Goal: Use online tool/utility: Utilize a website feature to perform a specific function

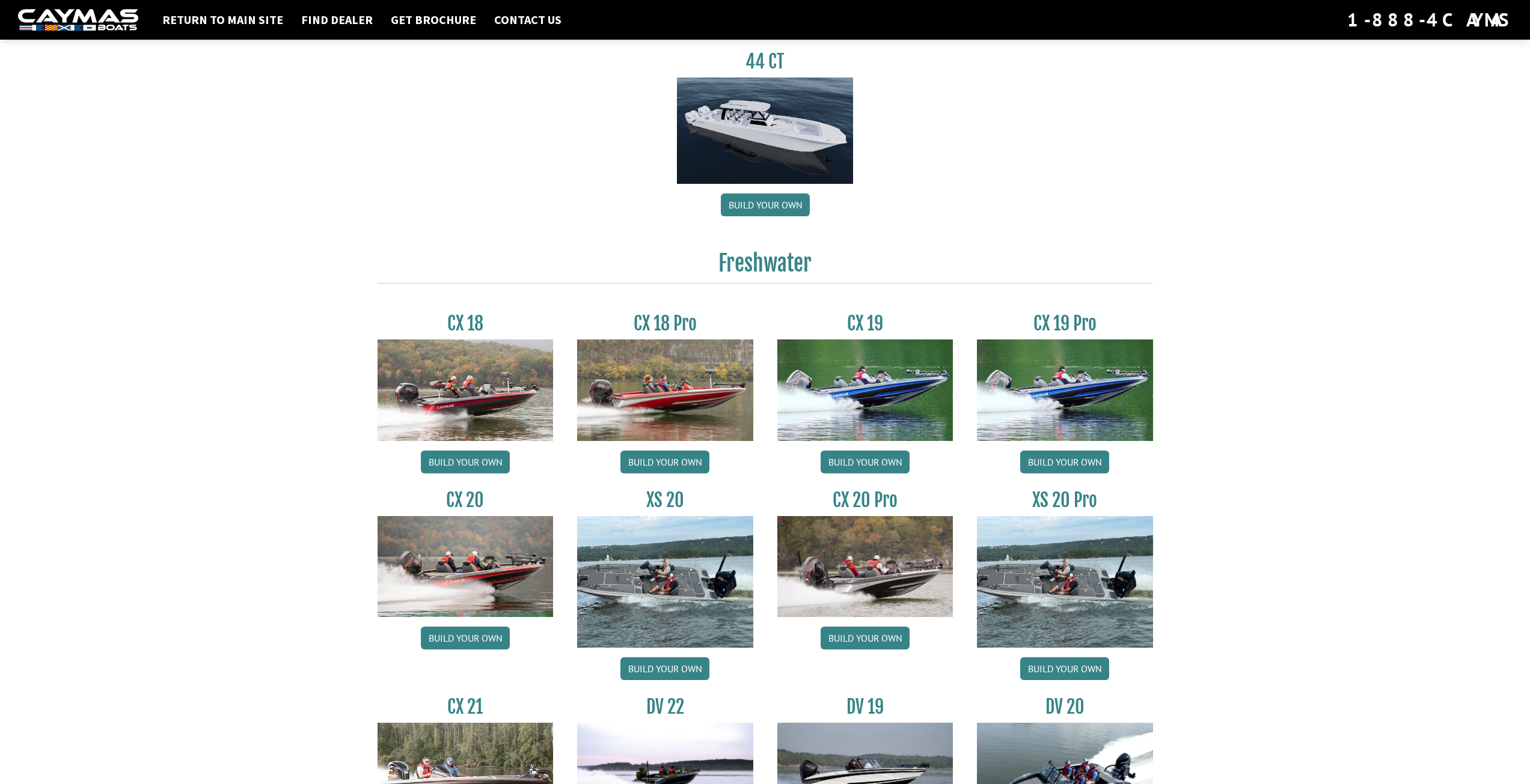
scroll to position [781, 0]
click at [436, 458] on link "Build your own" at bounding box center [466, 462] width 89 height 23
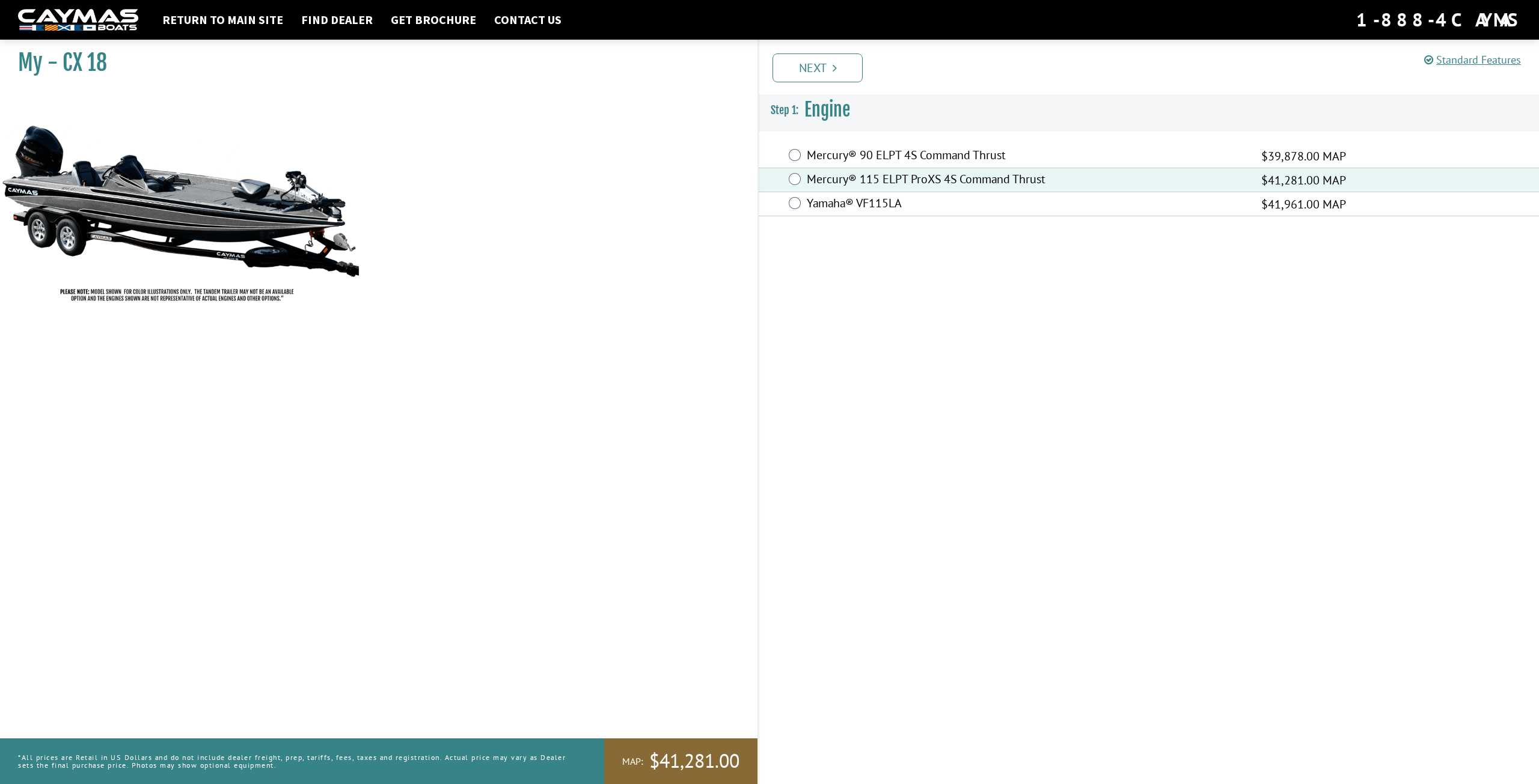
click at [795, 196] on div "Yamaha® VF115LA $41,961.00 MAP" at bounding box center [1149, 204] width 780 height 24
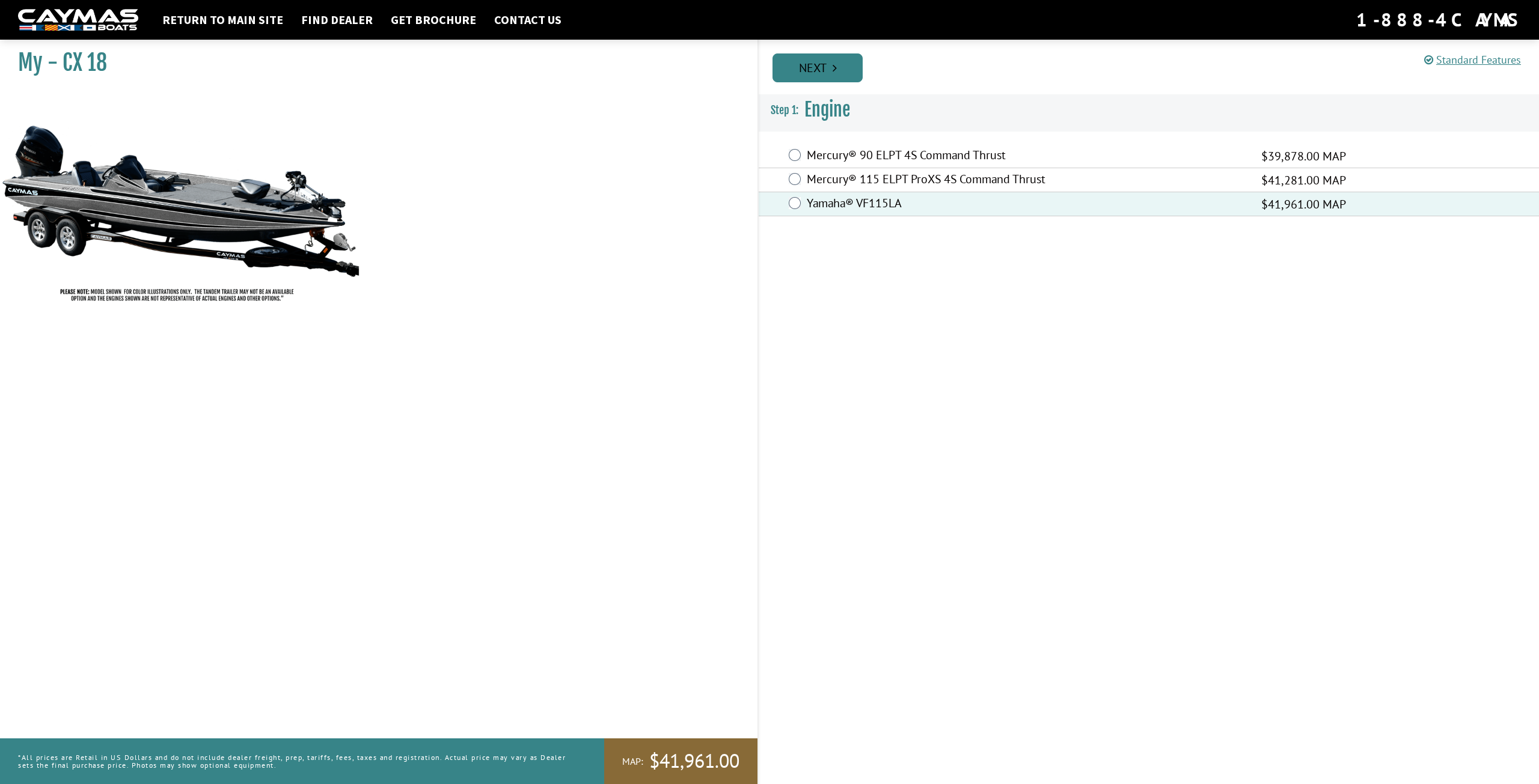
click at [845, 61] on link "Next" at bounding box center [817, 67] width 90 height 29
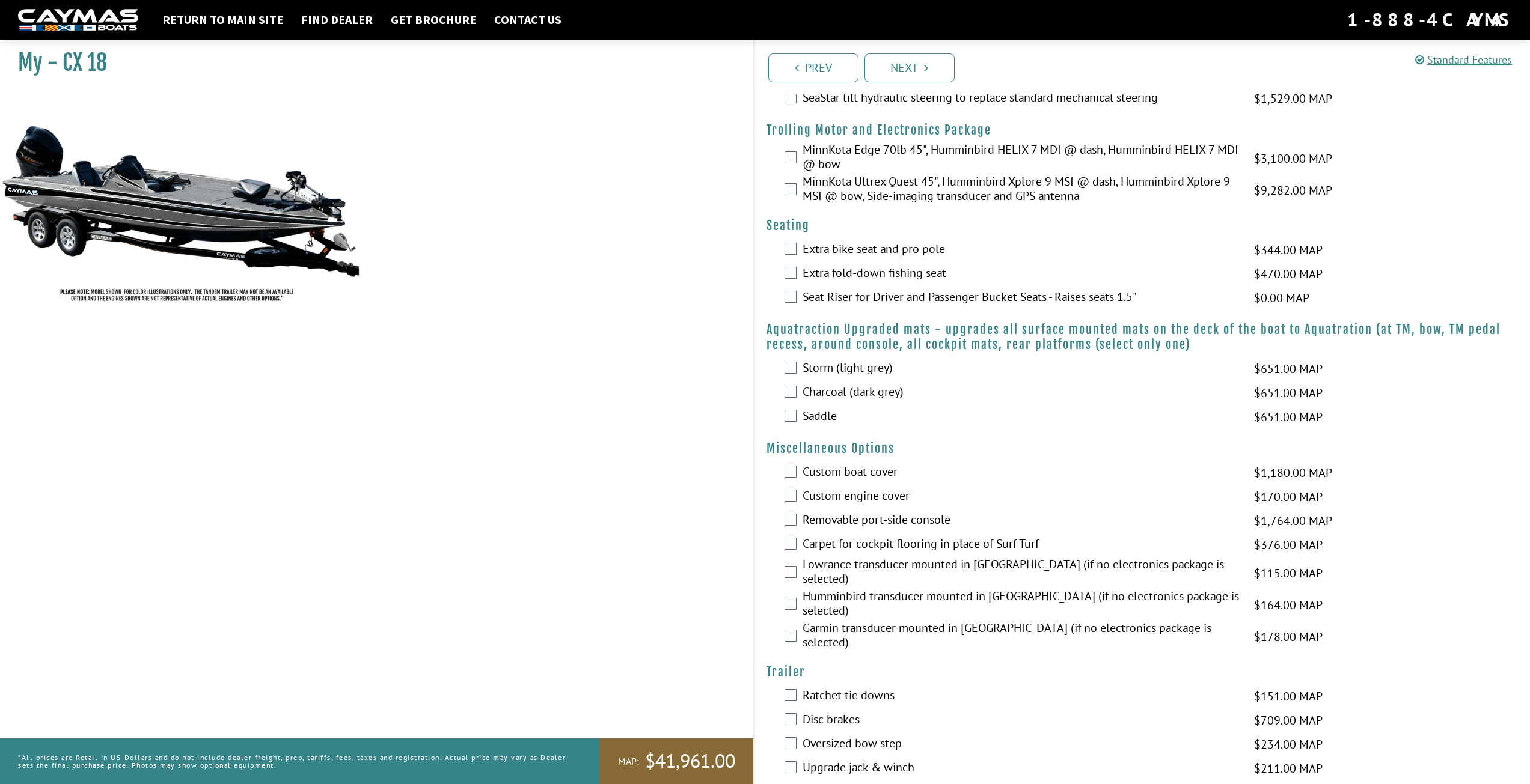
scroll to position [97, 0]
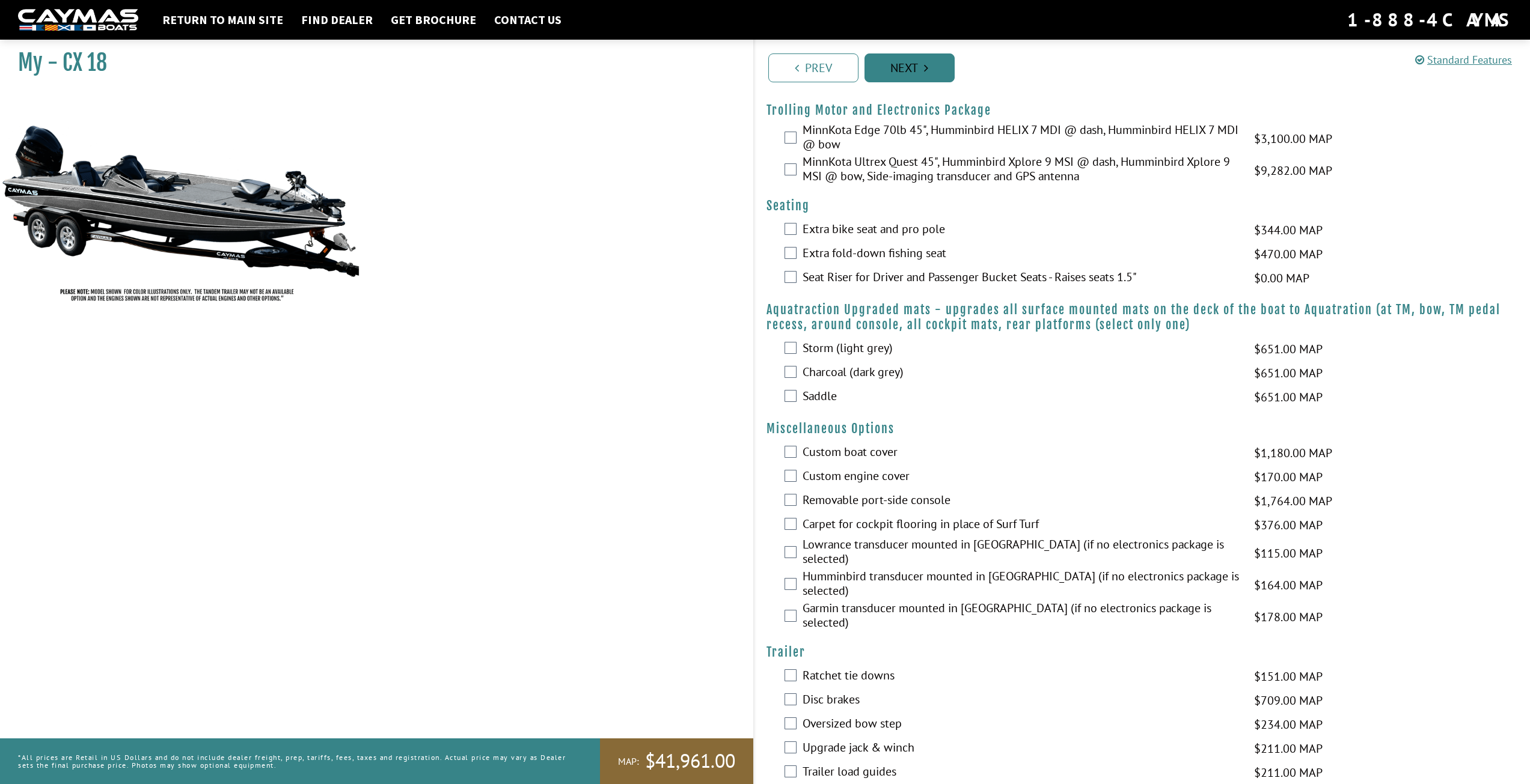
click at [926, 65] on icon "Pagination" at bounding box center [926, 68] width 4 height 12
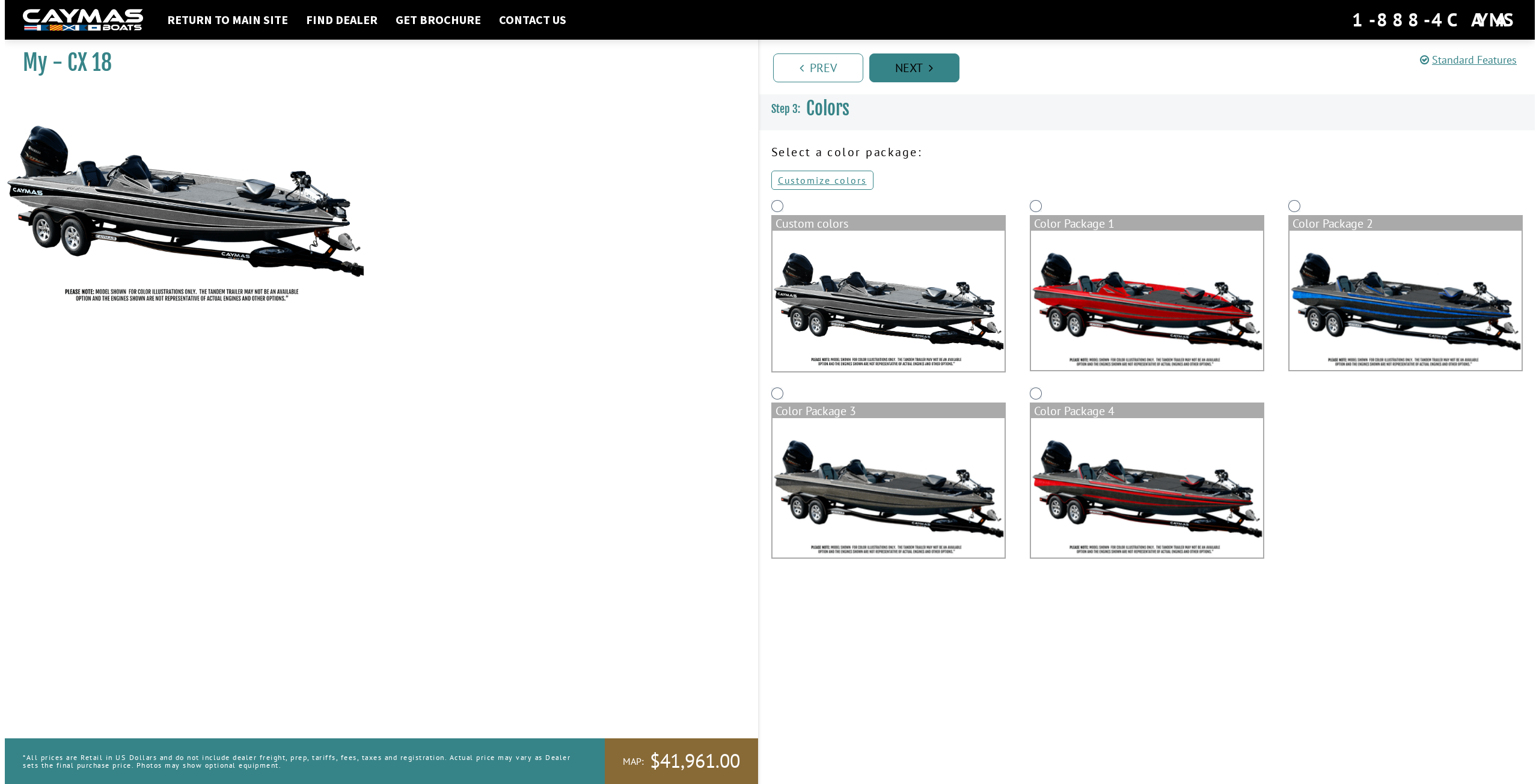
scroll to position [0, 0]
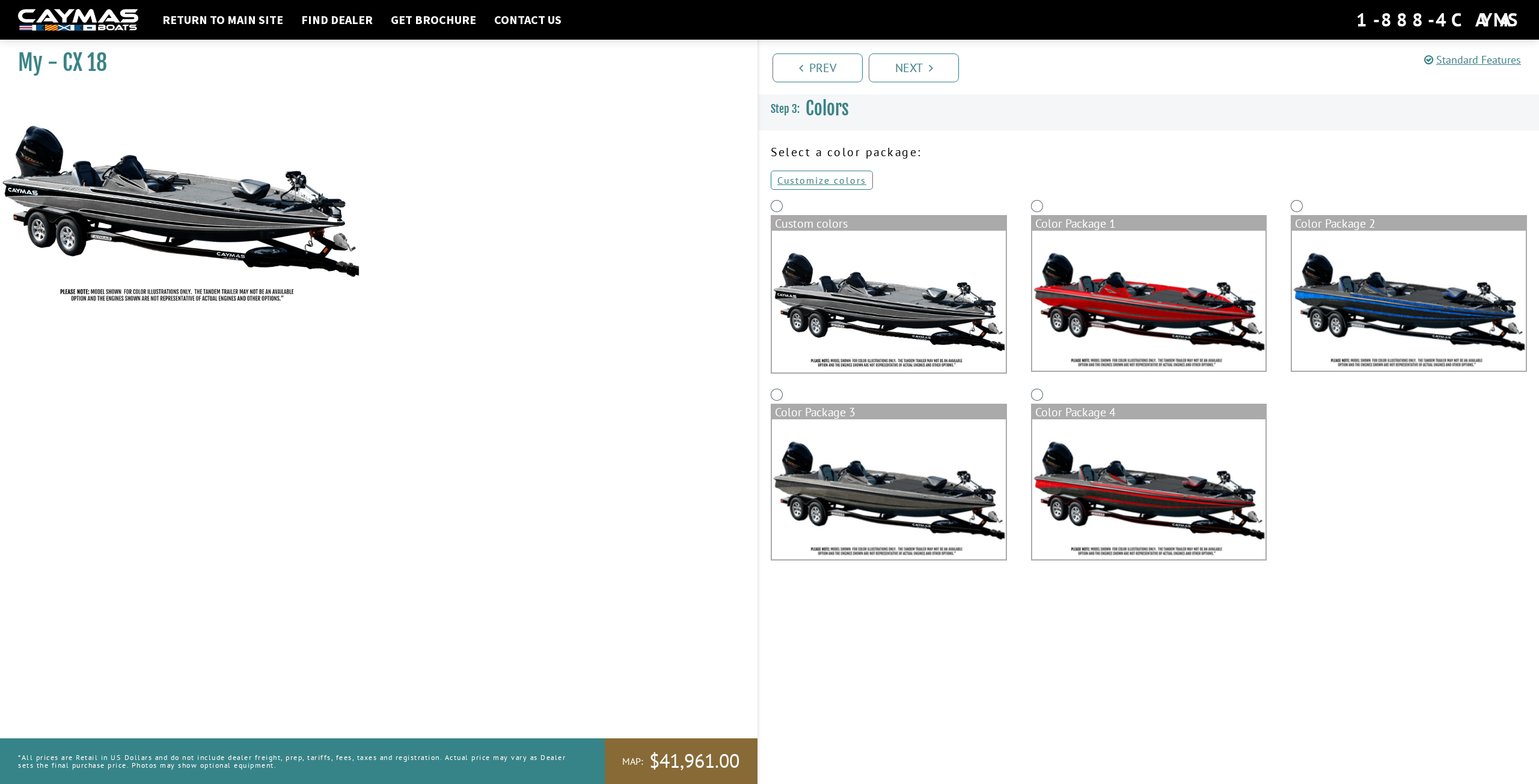
click at [1472, 304] on img at bounding box center [1408, 300] width 234 height 140
